Goal: Task Accomplishment & Management: Manage account settings

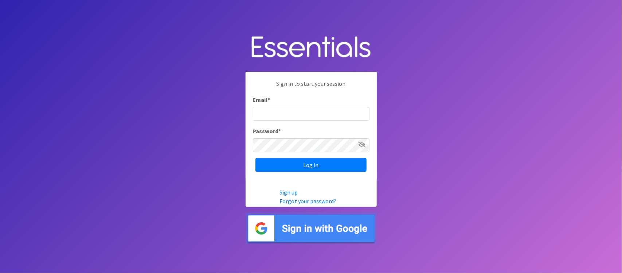
click at [297, 111] on input "Email *" at bounding box center [311, 114] width 117 height 14
type input "marklv@marylanddiaperbank.org"
click at [360, 145] on icon at bounding box center [362, 144] width 7 height 6
click at [255, 158] on input "Log in" at bounding box center [310, 165] width 111 height 14
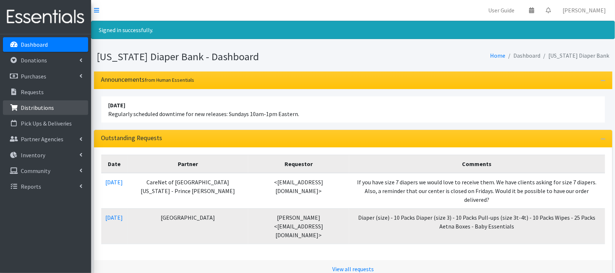
click at [40, 108] on p "Distributions" at bounding box center [37, 107] width 33 height 7
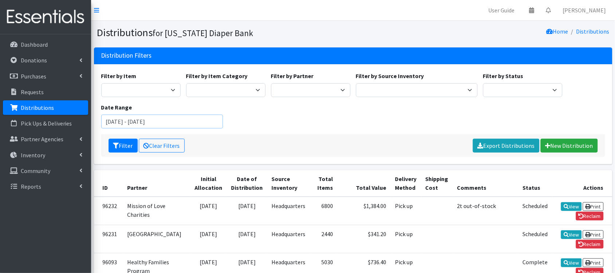
click at [152, 123] on input "July 9, 2025 - October 9, 2025" at bounding box center [162, 121] width 122 height 14
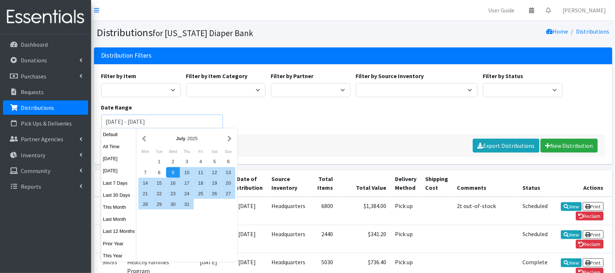
click at [120, 118] on input "July 9, 2025 - October 9, 2025" at bounding box center [162, 121] width 122 height 14
click at [142, 137] on button "button" at bounding box center [144, 138] width 8 height 9
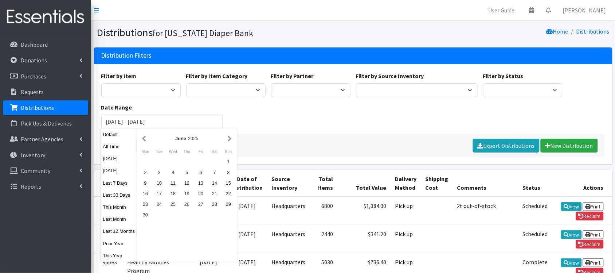
click at [142, 137] on button "button" at bounding box center [144, 138] width 8 height 9
click at [172, 161] on div "1" at bounding box center [173, 161] width 14 height 11
click at [227, 138] on button "button" at bounding box center [230, 138] width 8 height 9
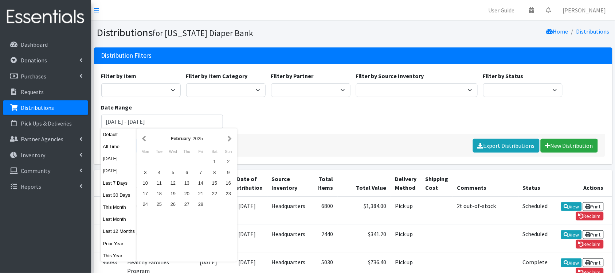
click at [227, 138] on button "button" at bounding box center [230, 138] width 8 height 9
click at [227, 137] on button "button" at bounding box center [230, 138] width 8 height 9
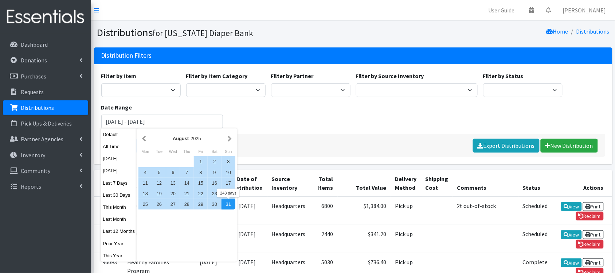
click at [227, 205] on div "31" at bounding box center [229, 204] width 14 height 11
type input "[DATE] - [DATE]"
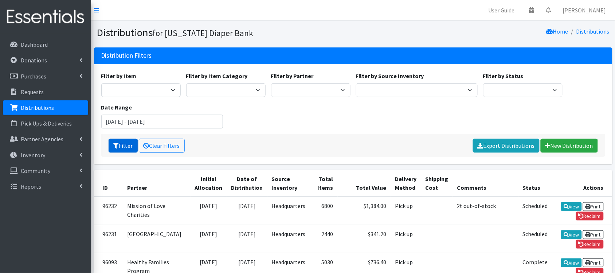
click at [126, 144] on button "Filter" at bounding box center [123, 145] width 29 height 14
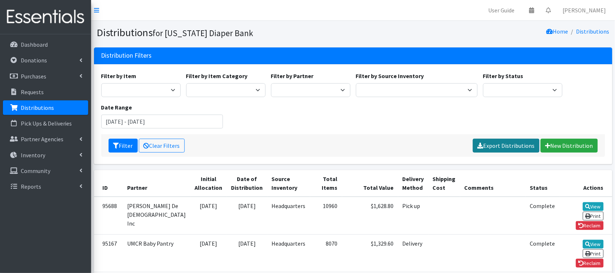
click at [517, 141] on link "Export Distributions" at bounding box center [506, 145] width 67 height 14
